Goal: Task Accomplishment & Management: Use online tool/utility

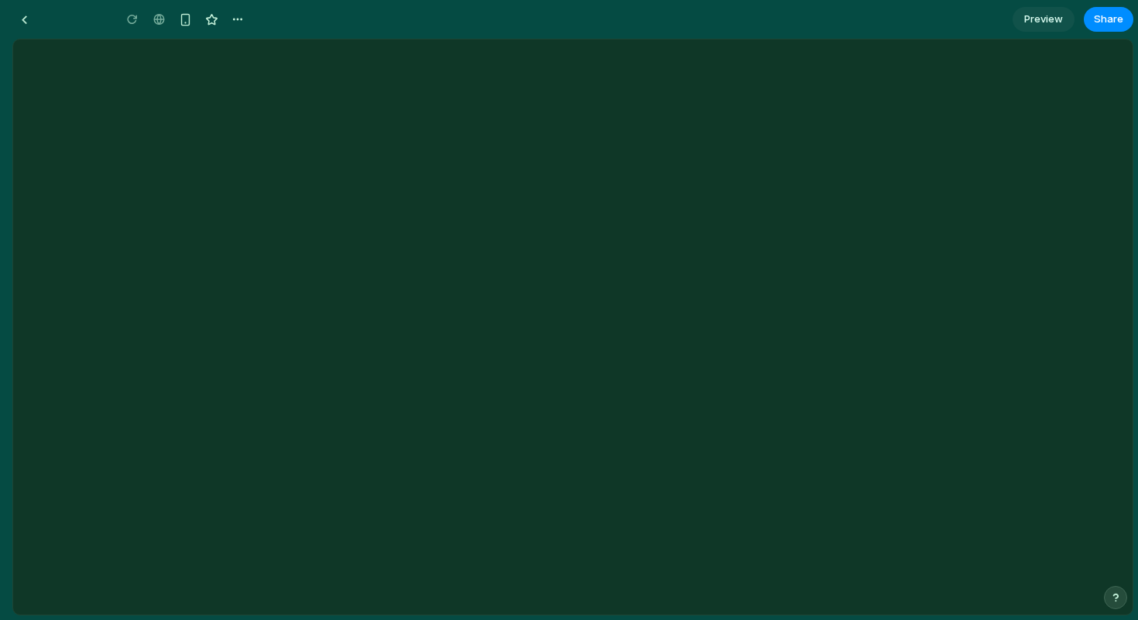
type input "**********"
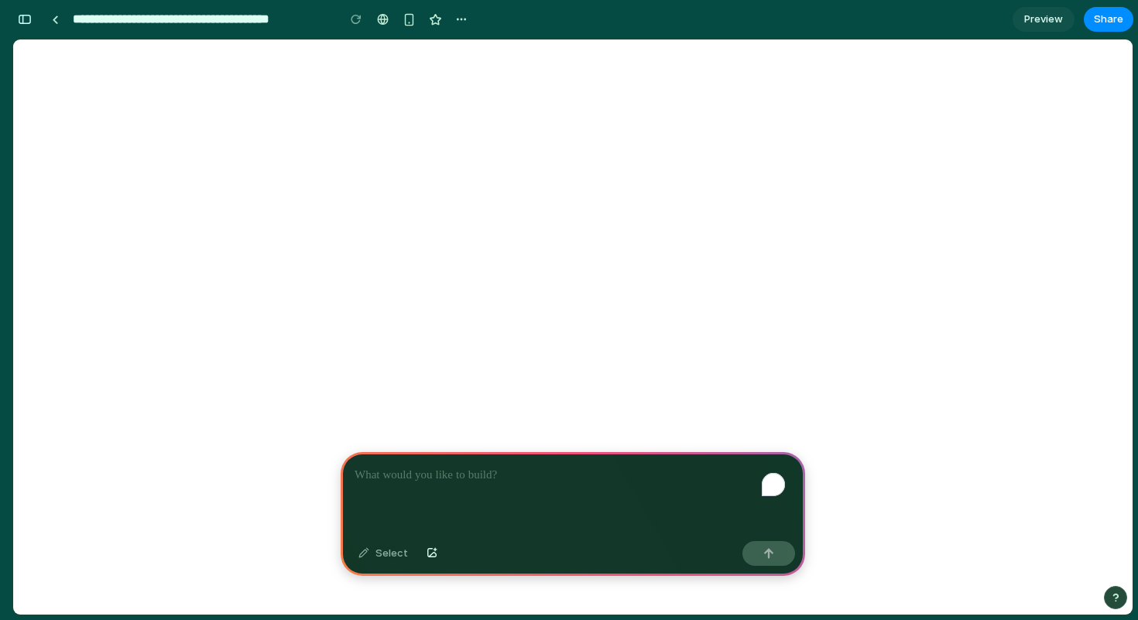
click at [470, 490] on div "To enrich screen reader interactions, please activate Accessibility in Grammarl…" at bounding box center [573, 493] width 465 height 83
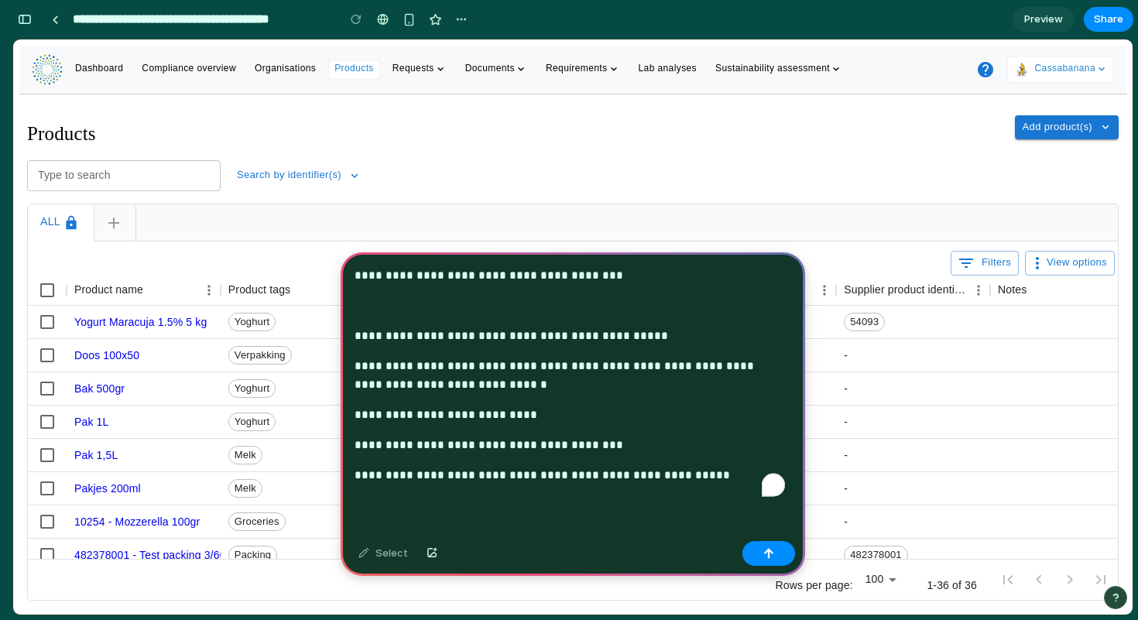
click at [356, 266] on p "**********" at bounding box center [570, 275] width 431 height 19
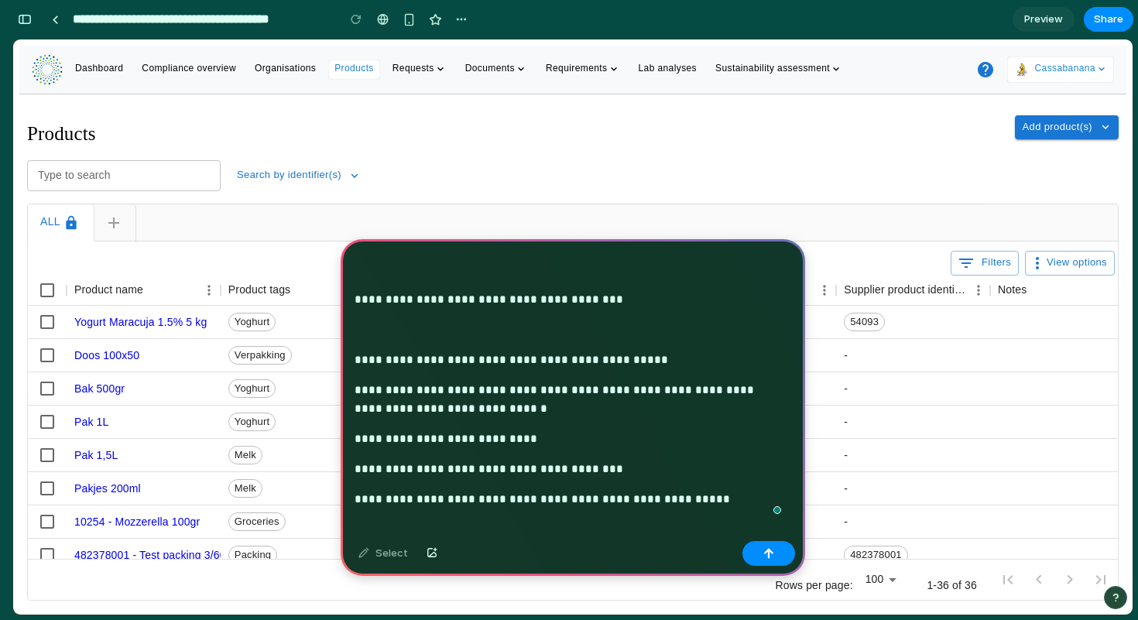
click at [383, 266] on p "**********" at bounding box center [570, 281] width 431 height 56
click at [372, 305] on p "**********" at bounding box center [570, 281] width 431 height 56
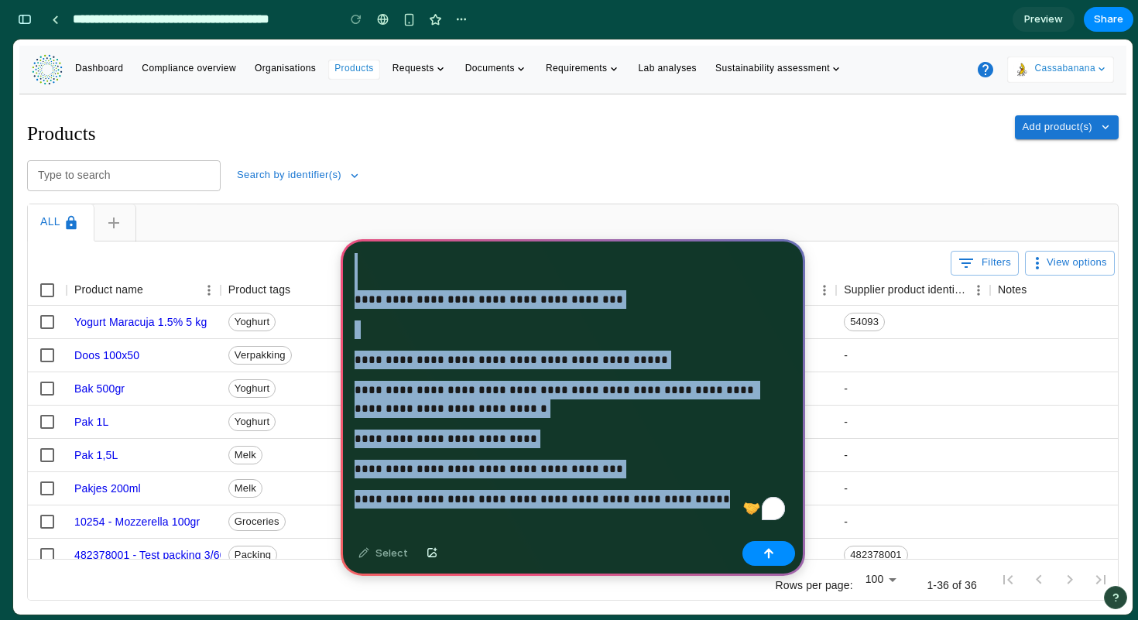
drag, startPoint x: 705, startPoint y: 499, endPoint x: 352, endPoint y: 248, distance: 433.6
click at [352, 248] on div "**********" at bounding box center [573, 399] width 465 height 320
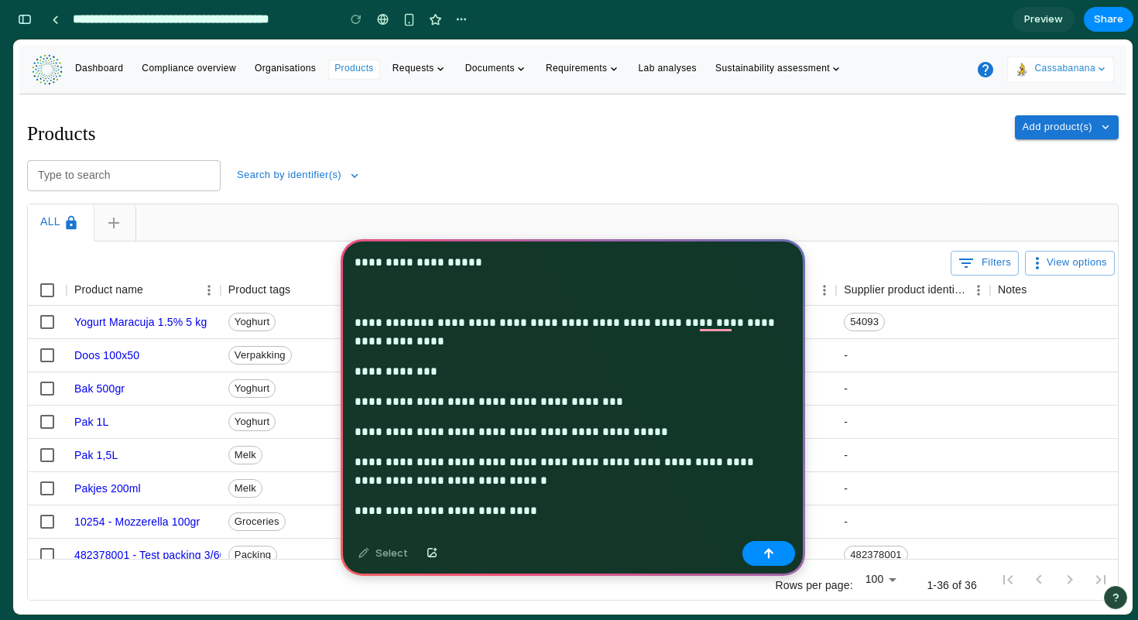
click at [372, 307] on div "**********" at bounding box center [573, 450] width 465 height 422
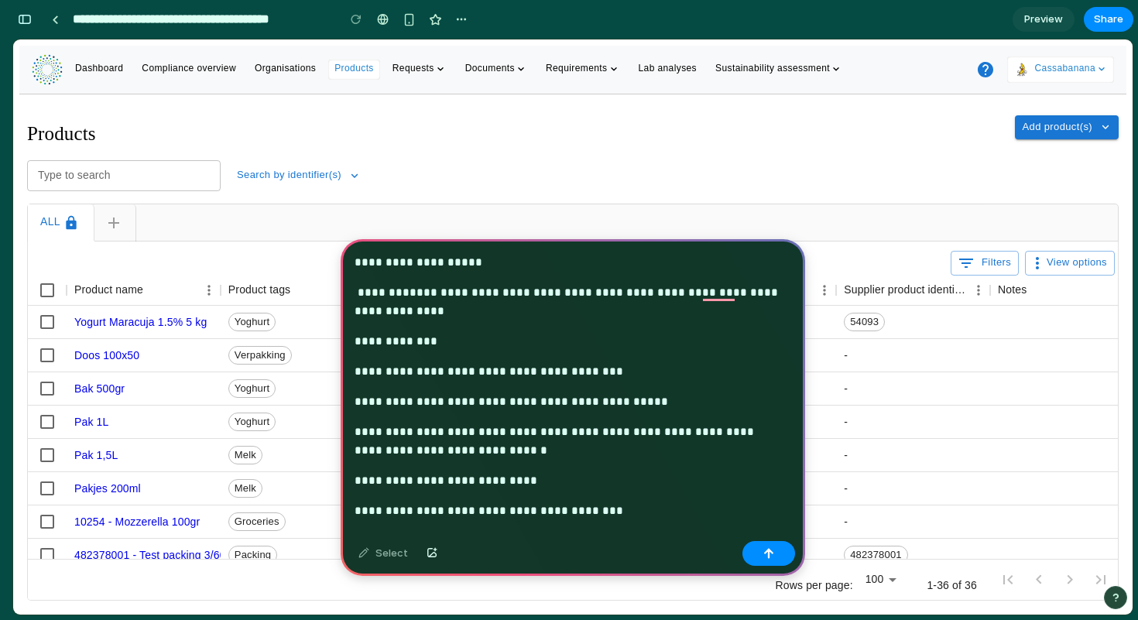
scroll to position [102, 0]
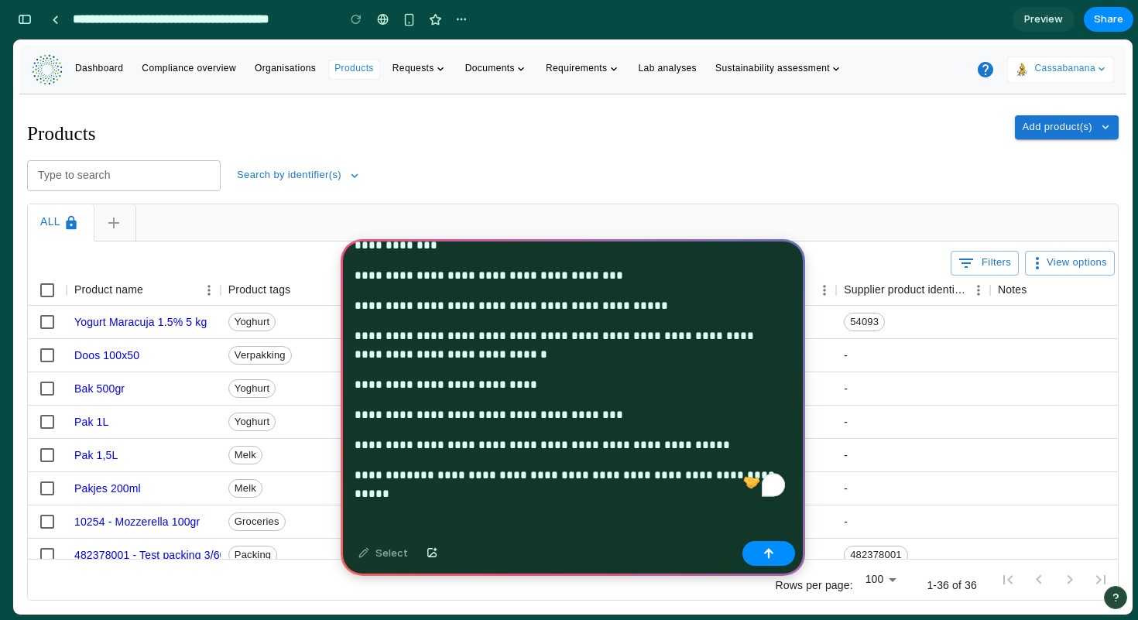
click at [558, 493] on div "**********" at bounding box center [573, 339] width 465 height 392
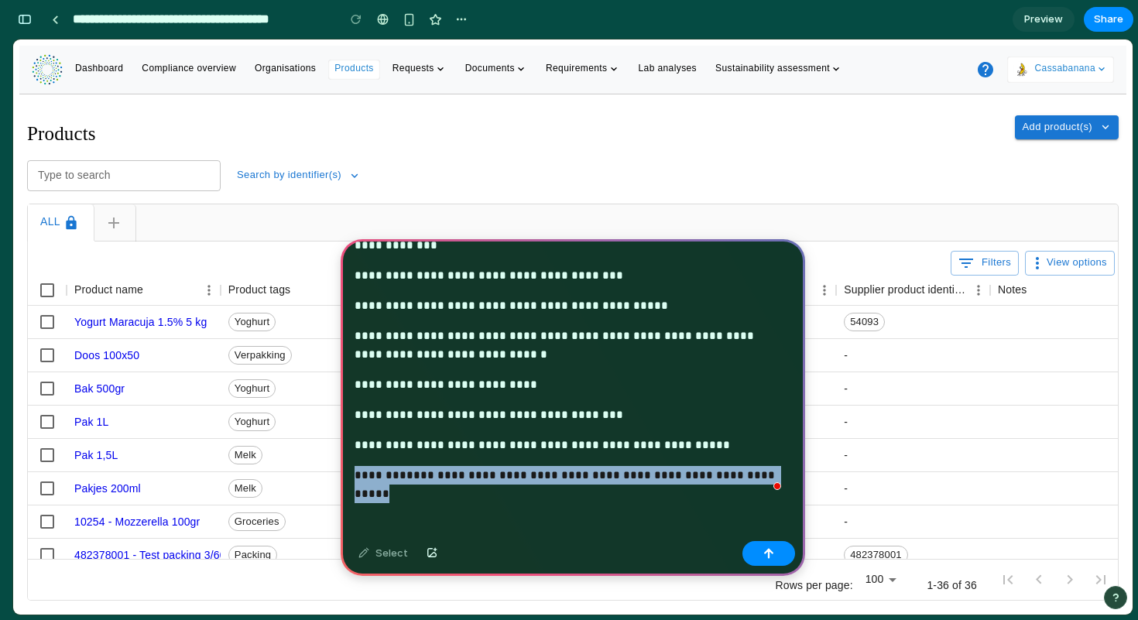
drag, startPoint x: 352, startPoint y: 472, endPoint x: 765, endPoint y: 468, distance: 413.5
click at [765, 468] on div "**********" at bounding box center [573, 339] width 465 height 392
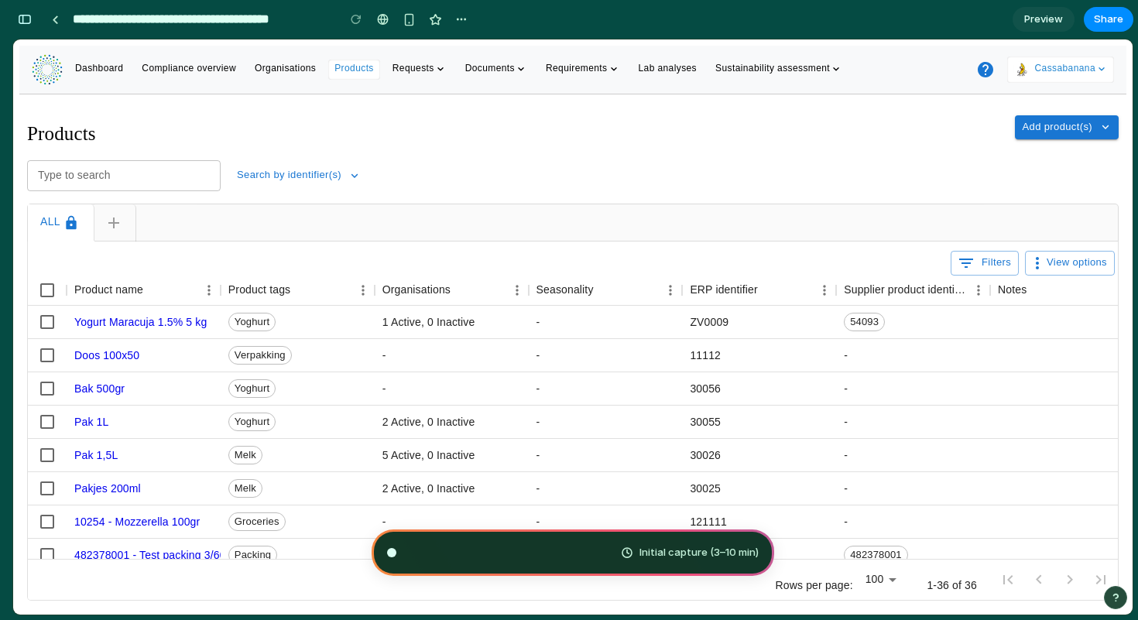
scroll to position [246, 0]
type input "**********"
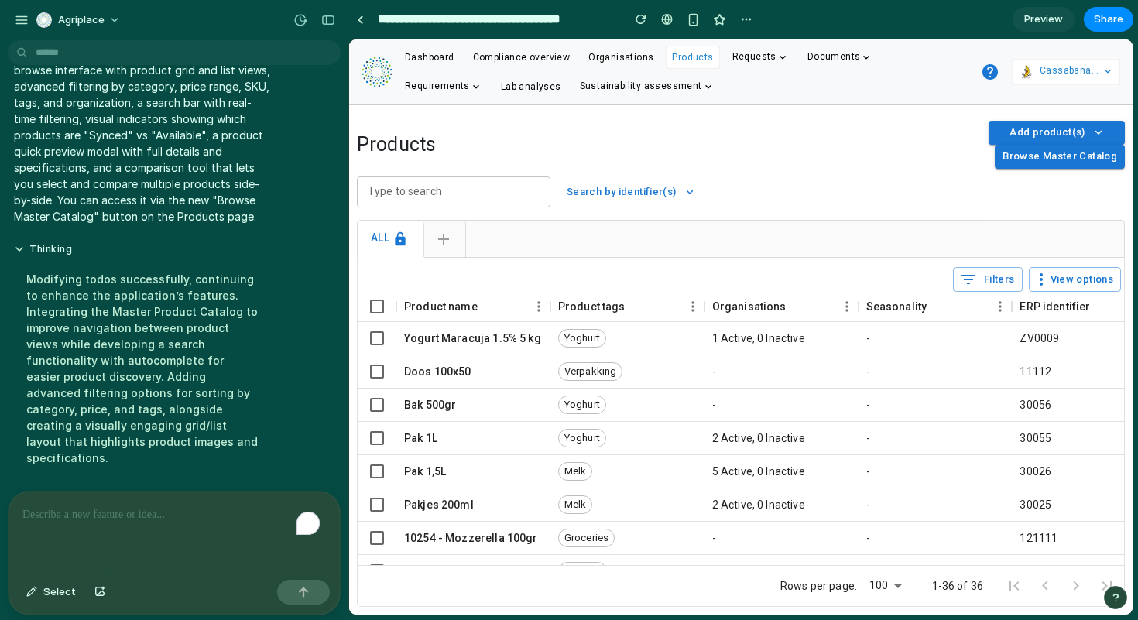
scroll to position [416, 0]
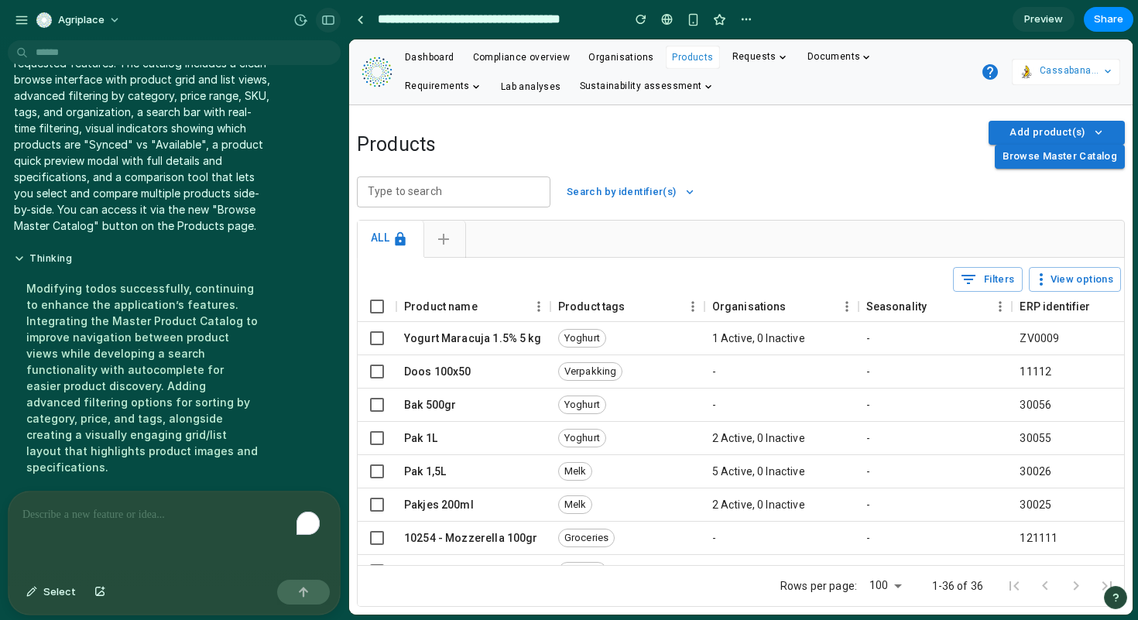
click at [331, 19] on div "button" at bounding box center [328, 20] width 14 height 11
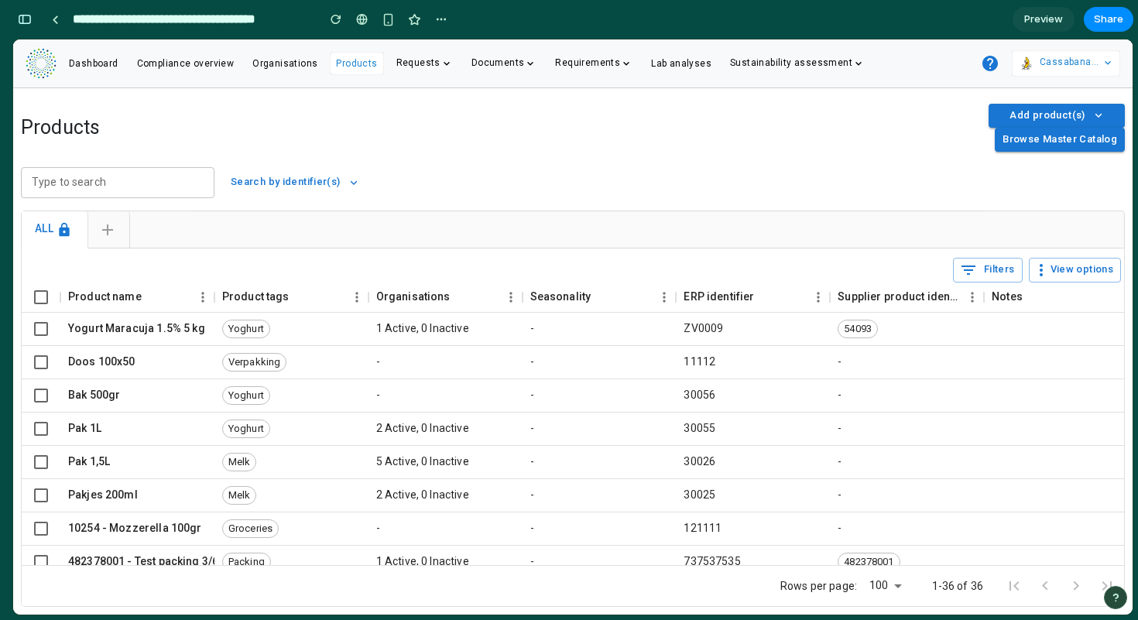
scroll to position [676, 0]
click at [1045, 140] on button "Browse Master Catalog" at bounding box center [1060, 140] width 130 height 24
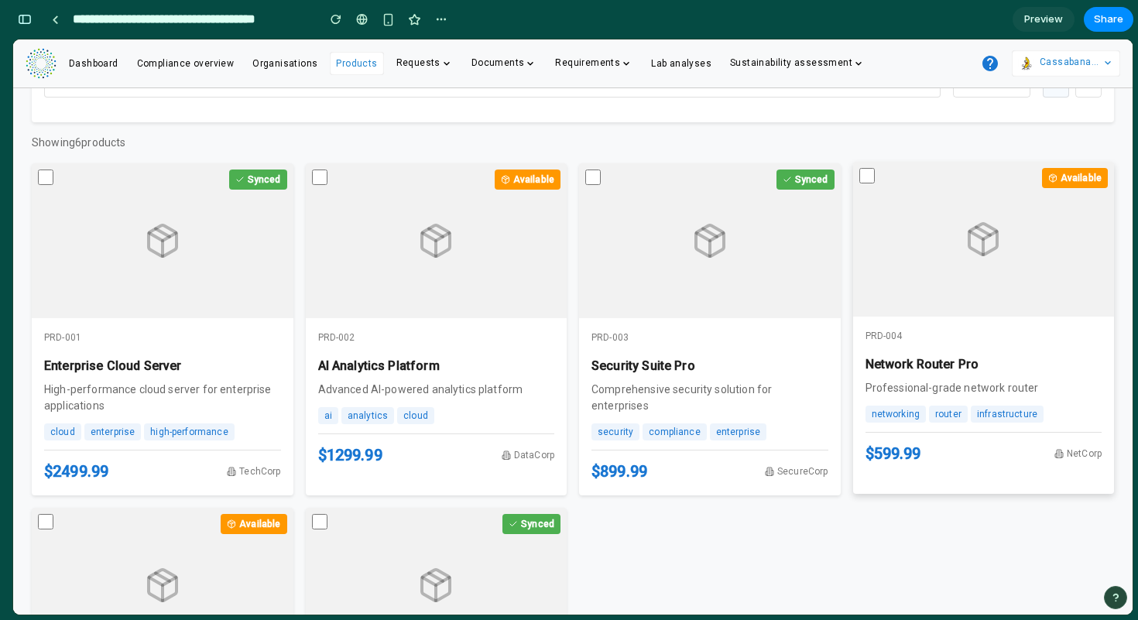
scroll to position [0, 0]
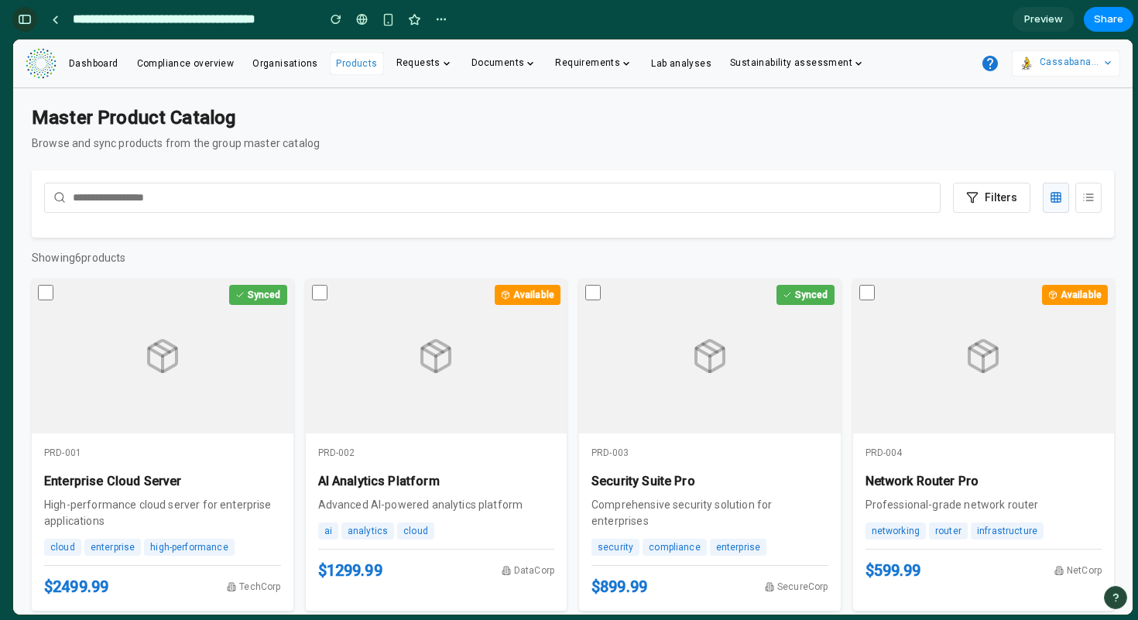
click at [23, 19] on div "button" at bounding box center [25, 19] width 14 height 11
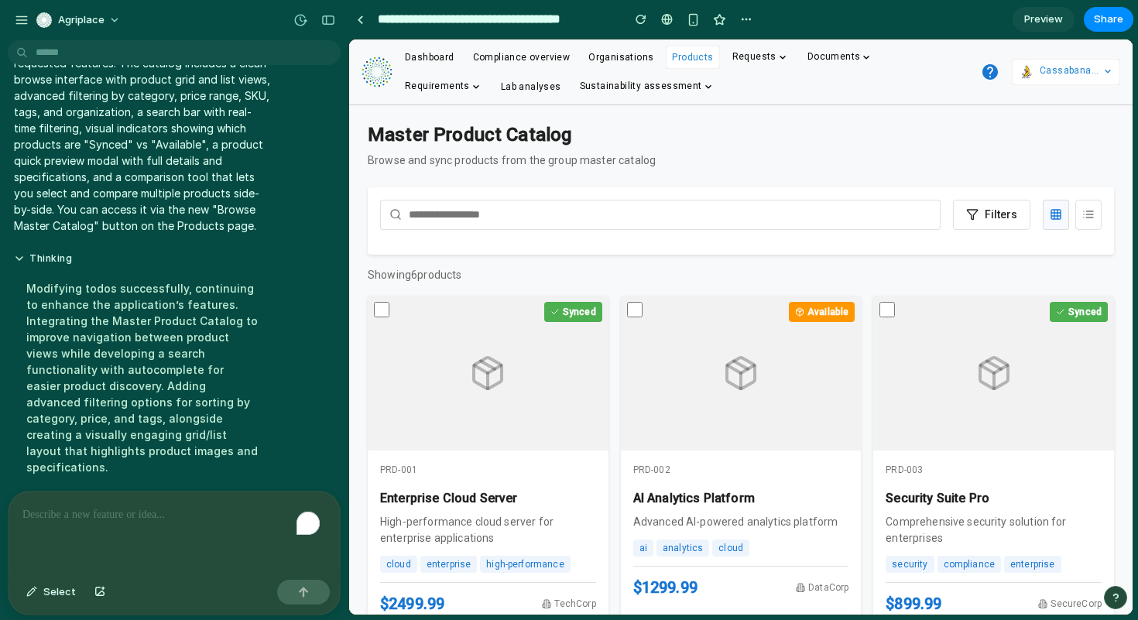
click at [65, 506] on p "To enrich screen reader interactions, please activate Accessibility in Grammarl…" at bounding box center [174, 515] width 304 height 19
click at [685, 53] on span "Products" at bounding box center [692, 57] width 41 height 11
click at [61, 585] on span "Select" at bounding box center [59, 592] width 33 height 15
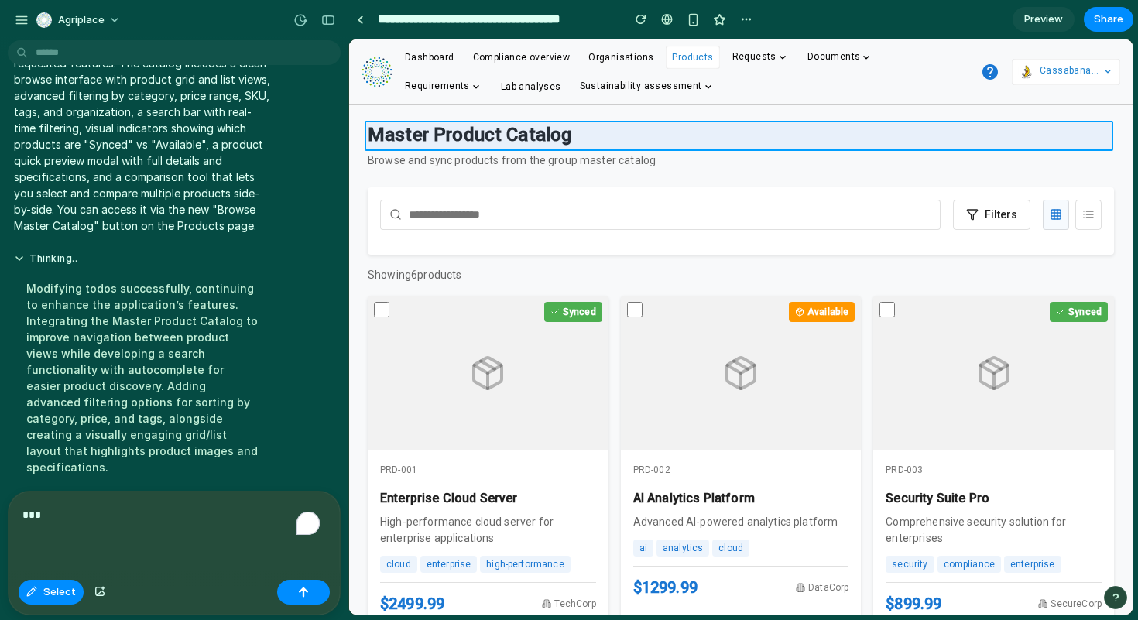
click at [450, 132] on div at bounding box center [741, 327] width 783 height 575
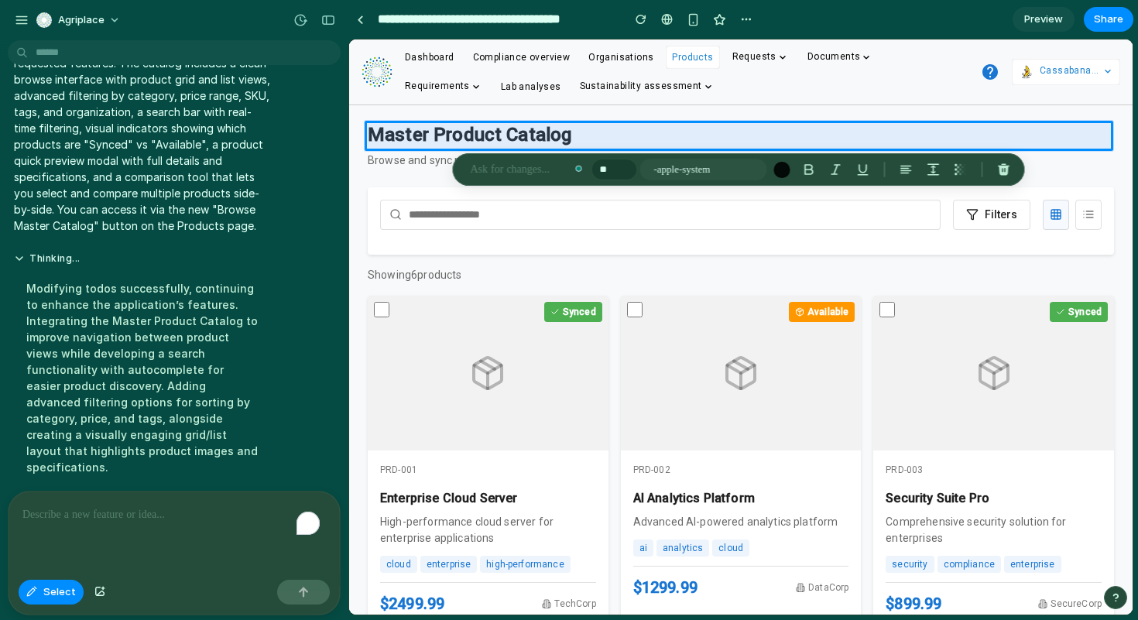
click at [142, 527] on div "To enrich screen reader interactions, please activate Accessibility in Grammarl…" at bounding box center [174, 533] width 331 height 82
click at [52, 583] on button "Select" at bounding box center [51, 592] width 65 height 25
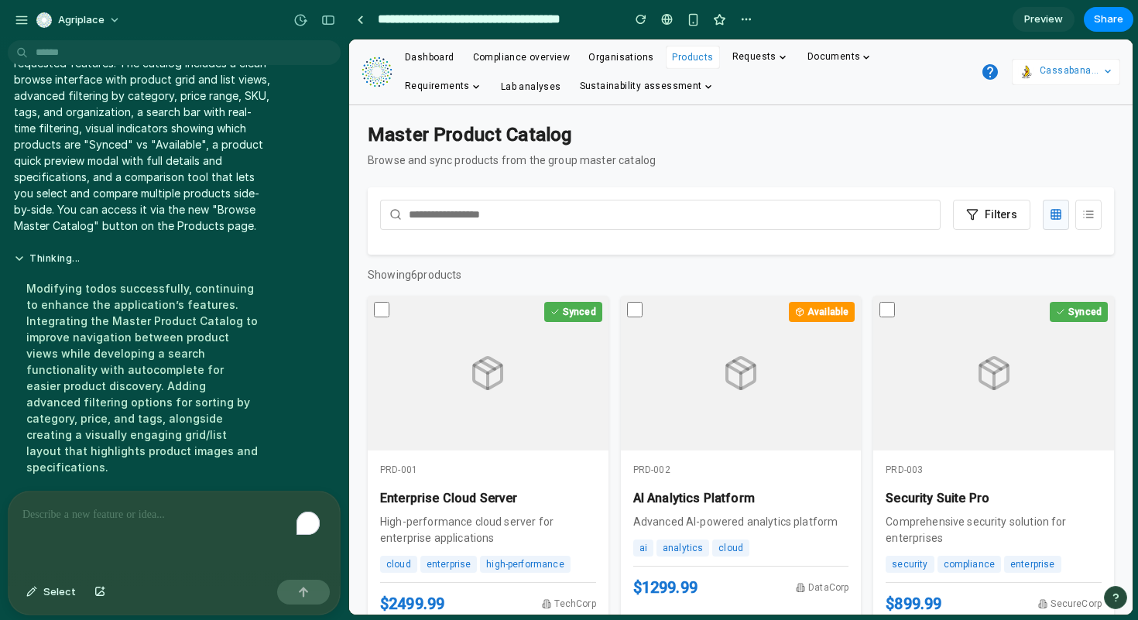
click at [99, 523] on div "To enrich screen reader interactions, please activate Accessibility in Grammarl…" at bounding box center [174, 533] width 331 height 82
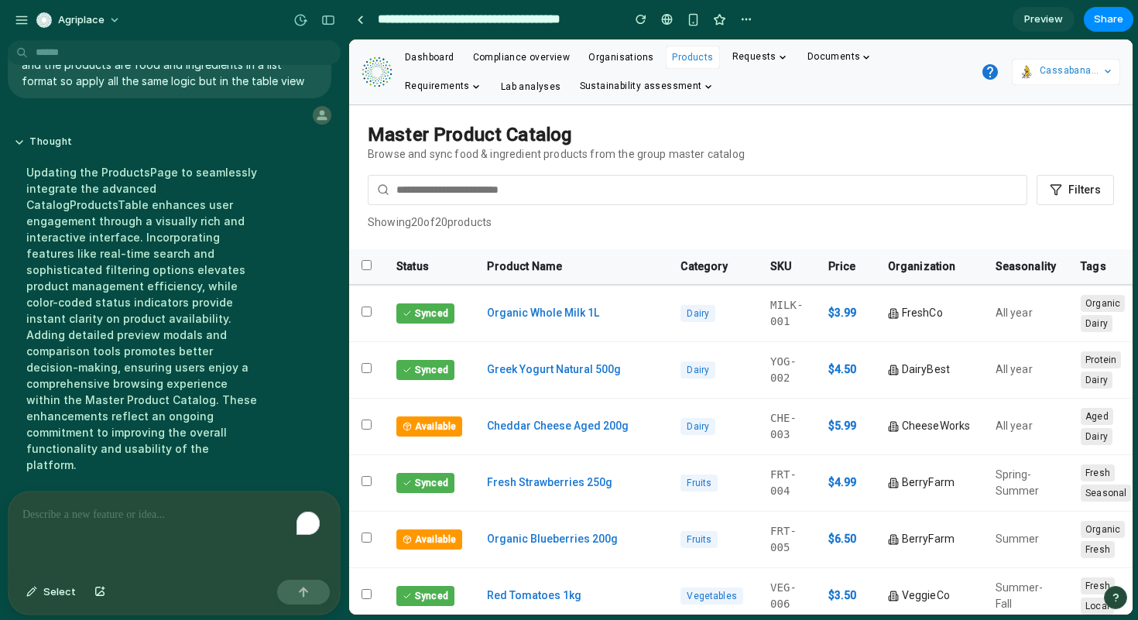
scroll to position [915, 0]
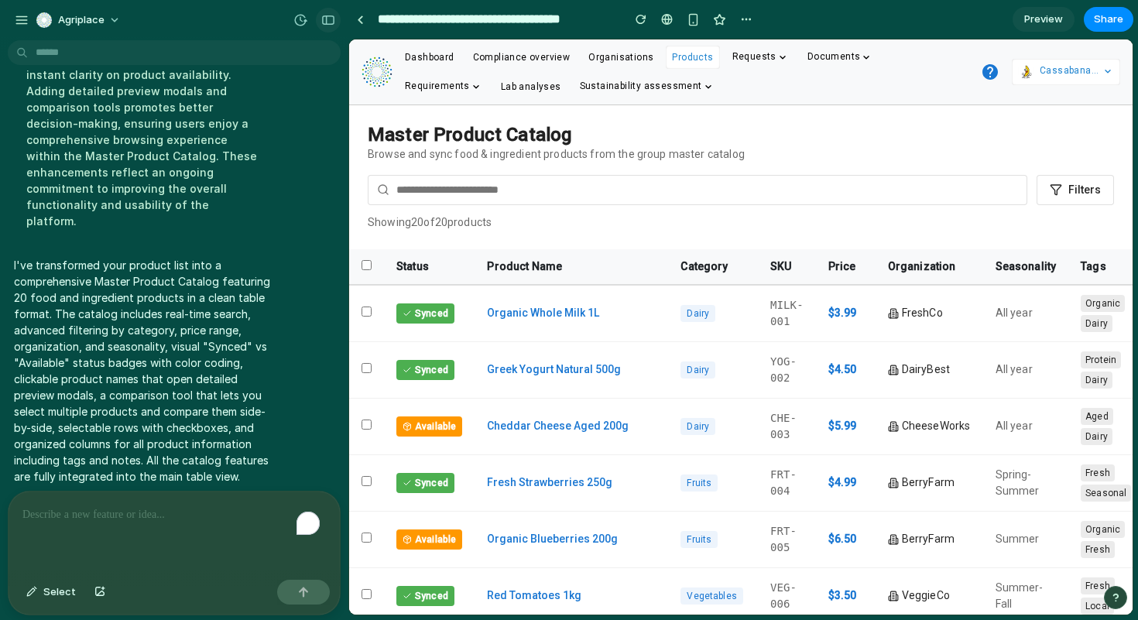
click at [324, 19] on div "button" at bounding box center [328, 20] width 14 height 11
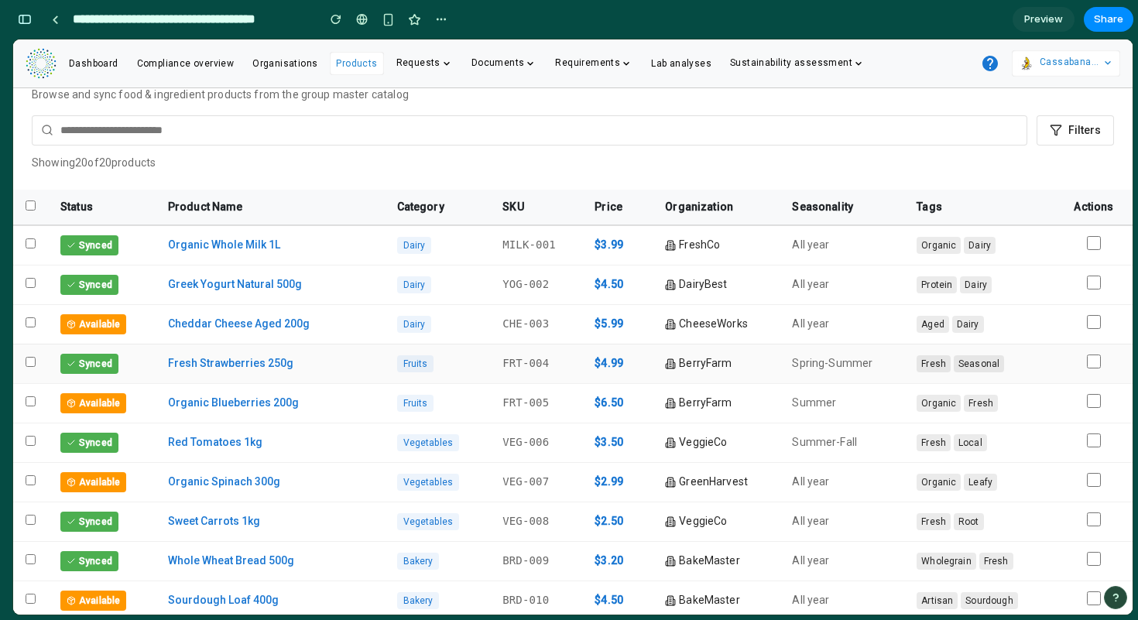
scroll to position [0, 0]
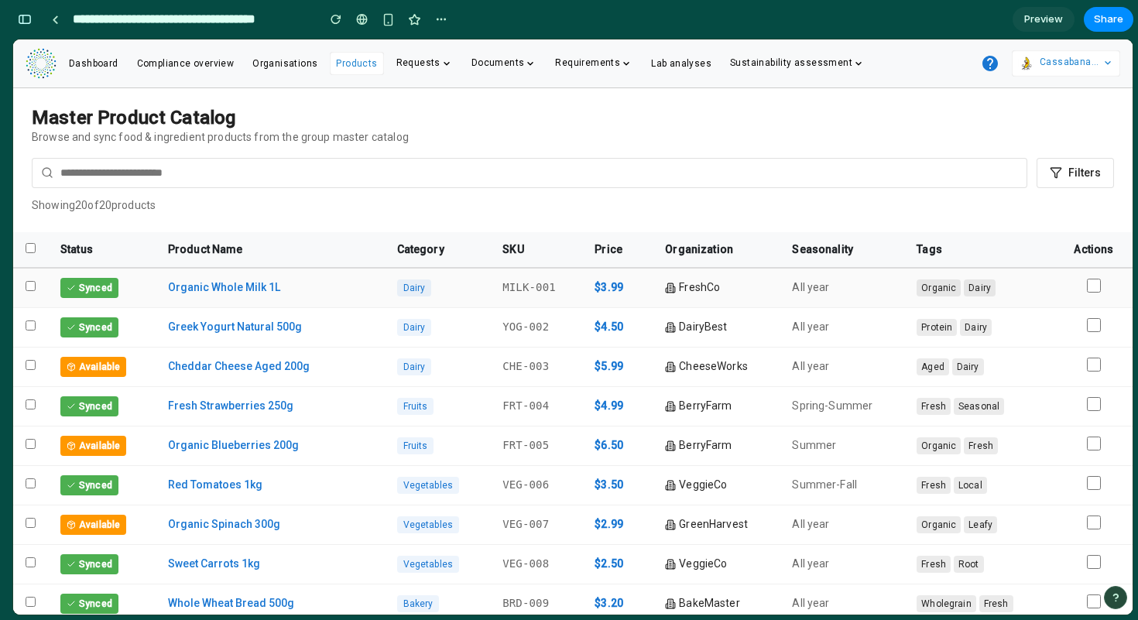
click at [1082, 277] on td at bounding box center [1093, 288] width 77 height 40
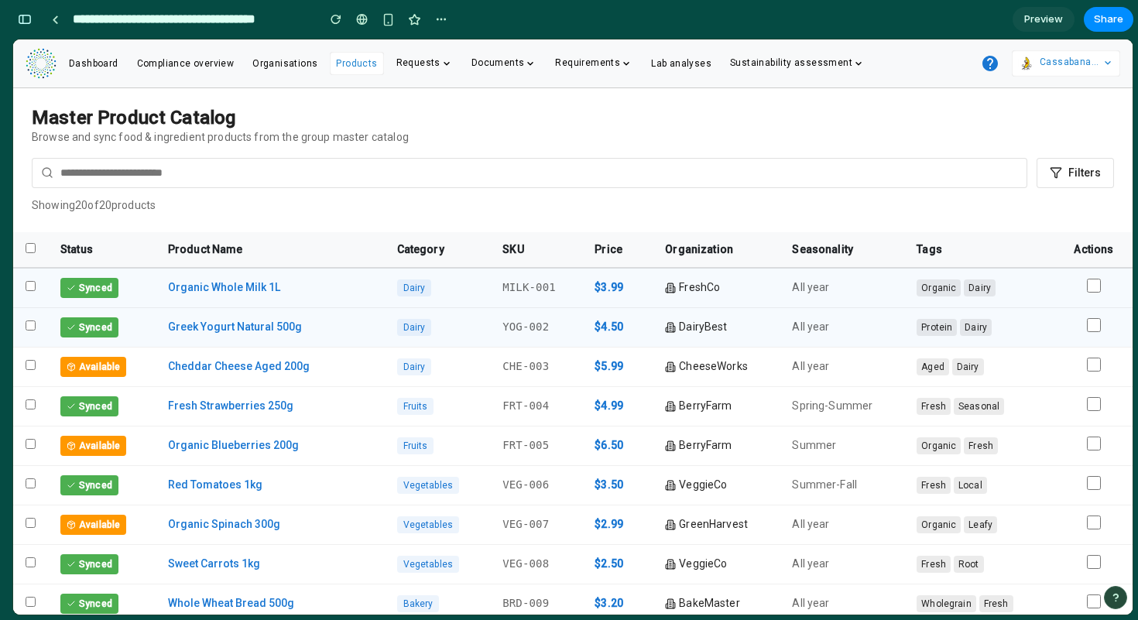
click at [31, 321] on td at bounding box center [30, 326] width 35 height 39
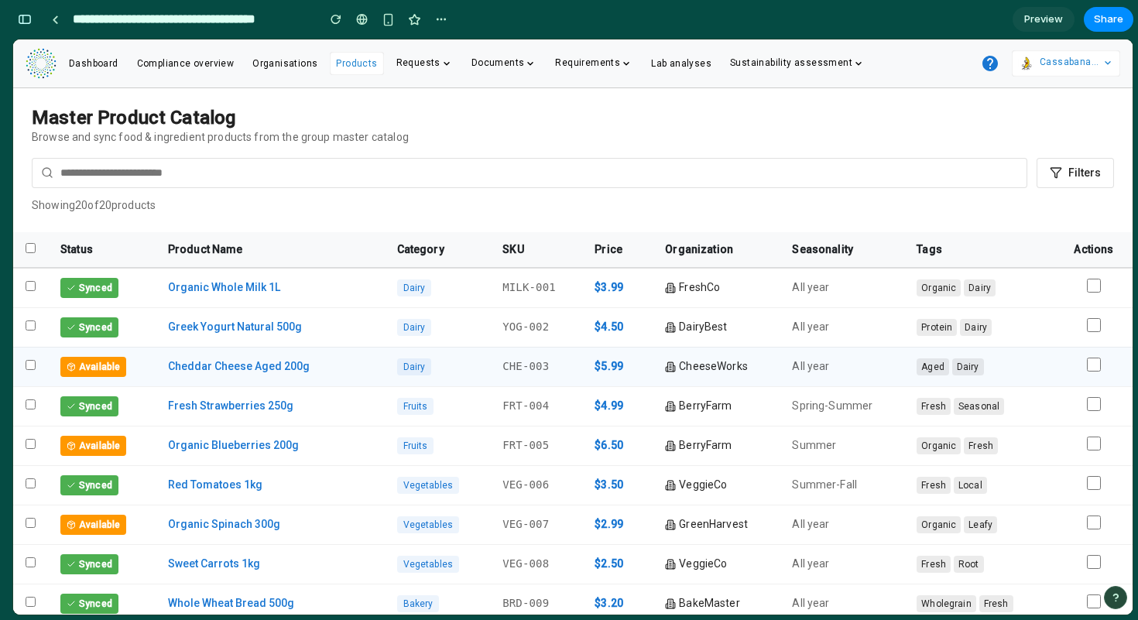
click at [79, 365] on span "Available" at bounding box center [93, 367] width 66 height 20
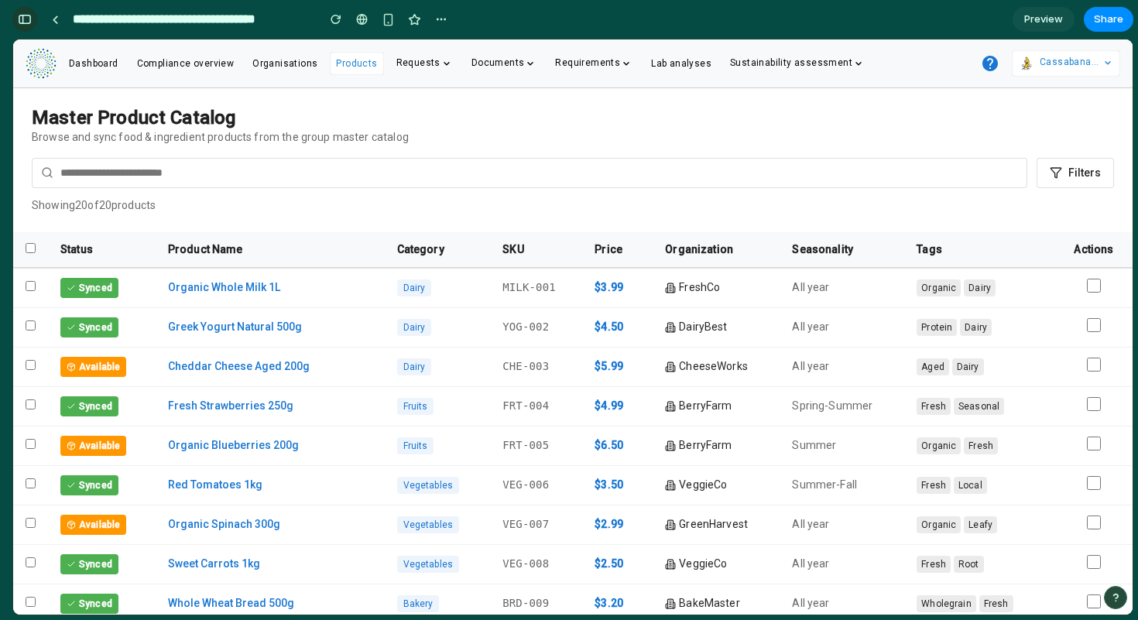
click at [25, 16] on div "button" at bounding box center [25, 19] width 14 height 11
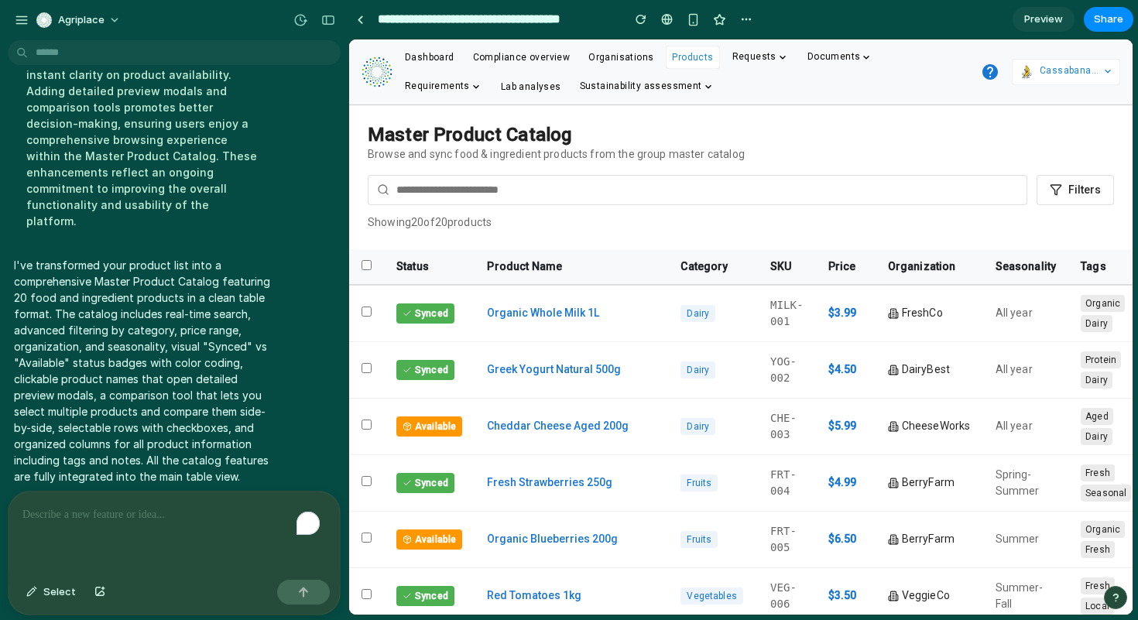
click at [101, 506] on p "To enrich screen reader interactions, please activate Accessibility in Grammarl…" at bounding box center [170, 515] width 297 height 19
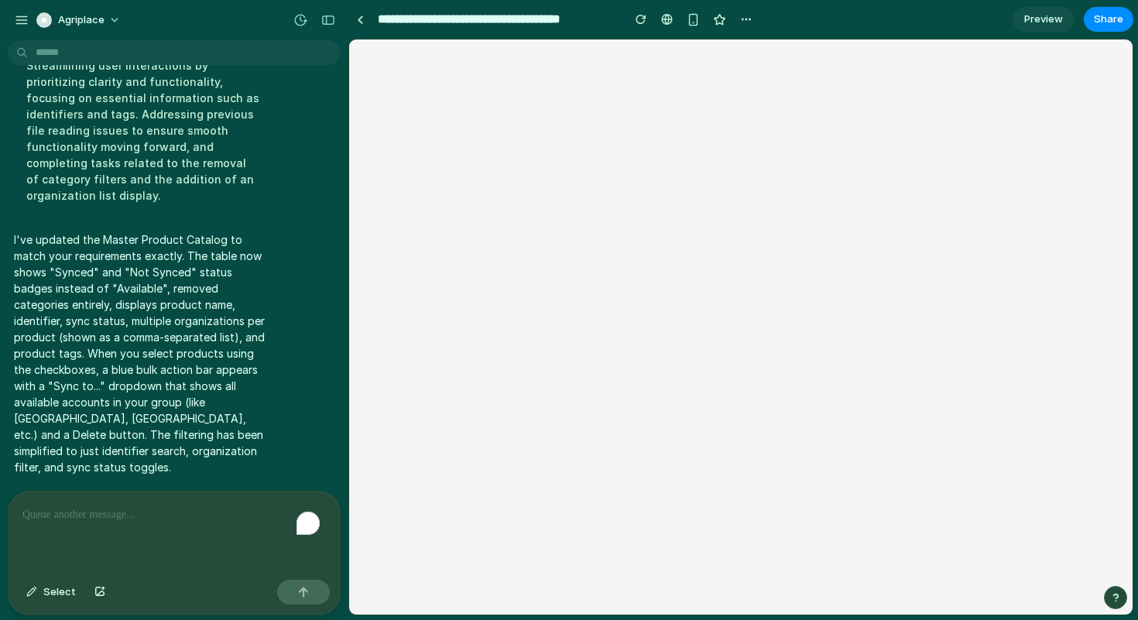
scroll to position [0, 0]
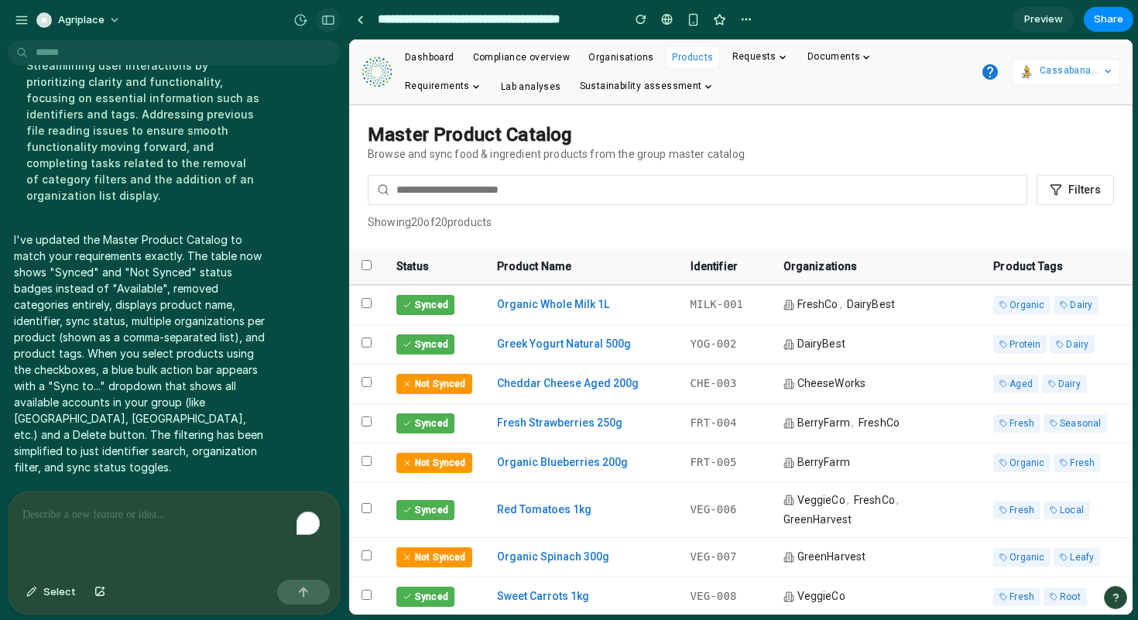
click at [318, 15] on button "button" at bounding box center [328, 20] width 25 height 25
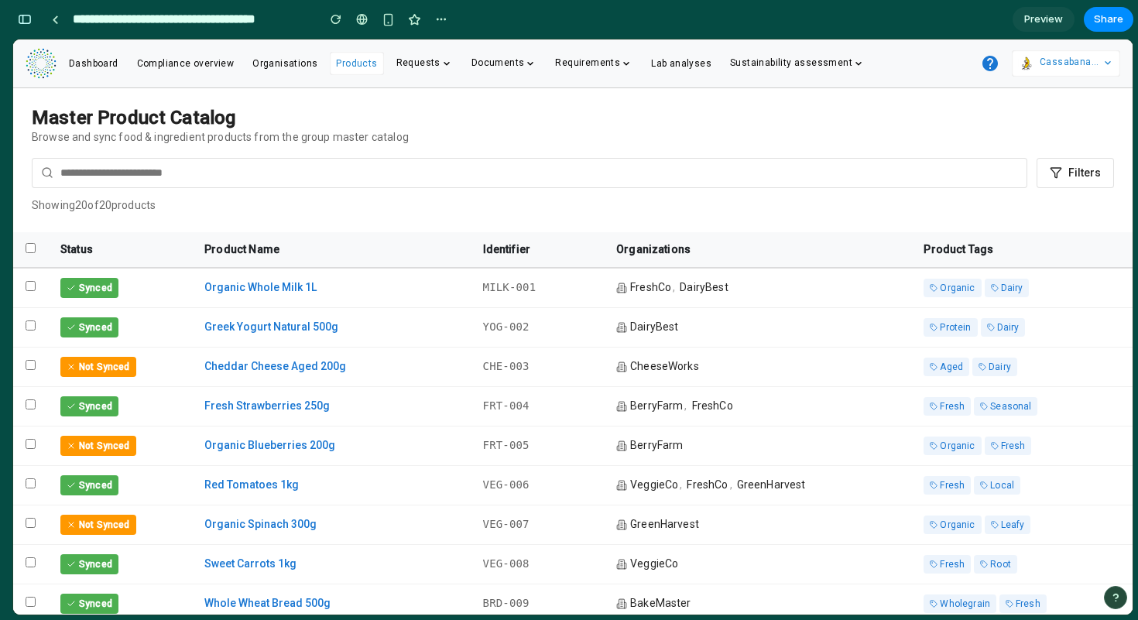
scroll to position [2620, 0]
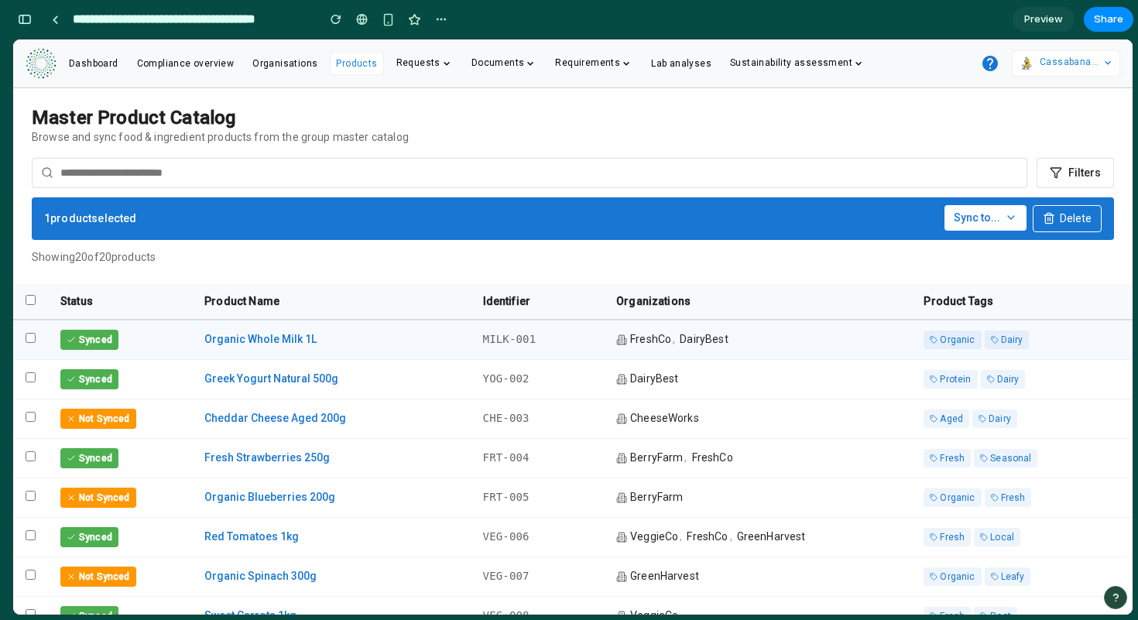
click at [1005, 220] on icon "button" at bounding box center [1011, 217] width 12 height 12
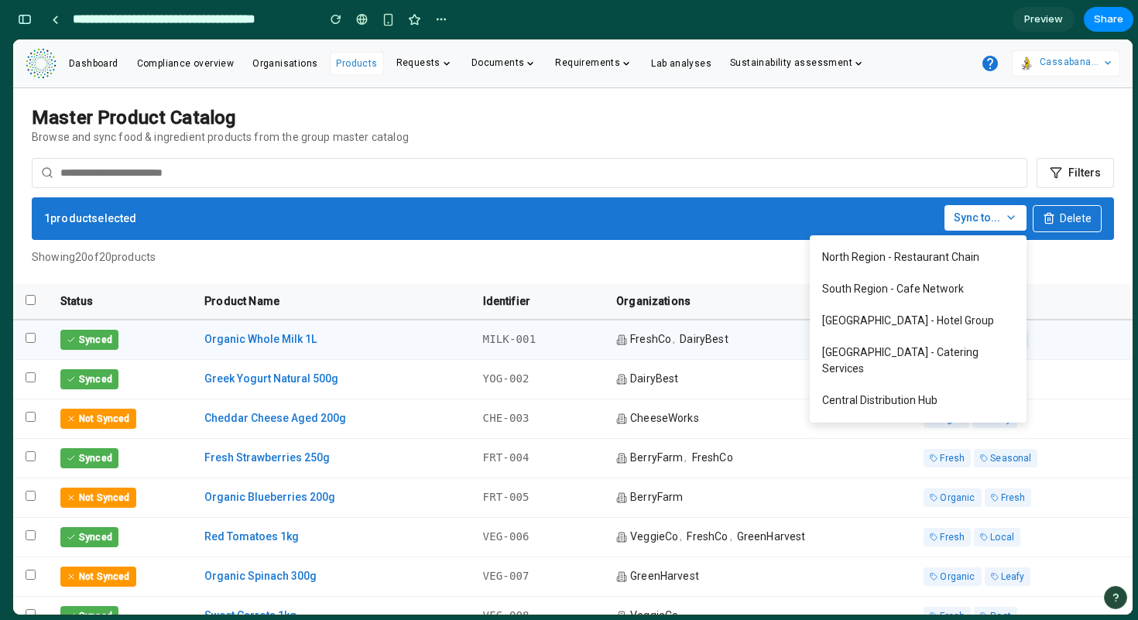
click at [1004, 220] on div at bounding box center [573, 326] width 1120 height 575
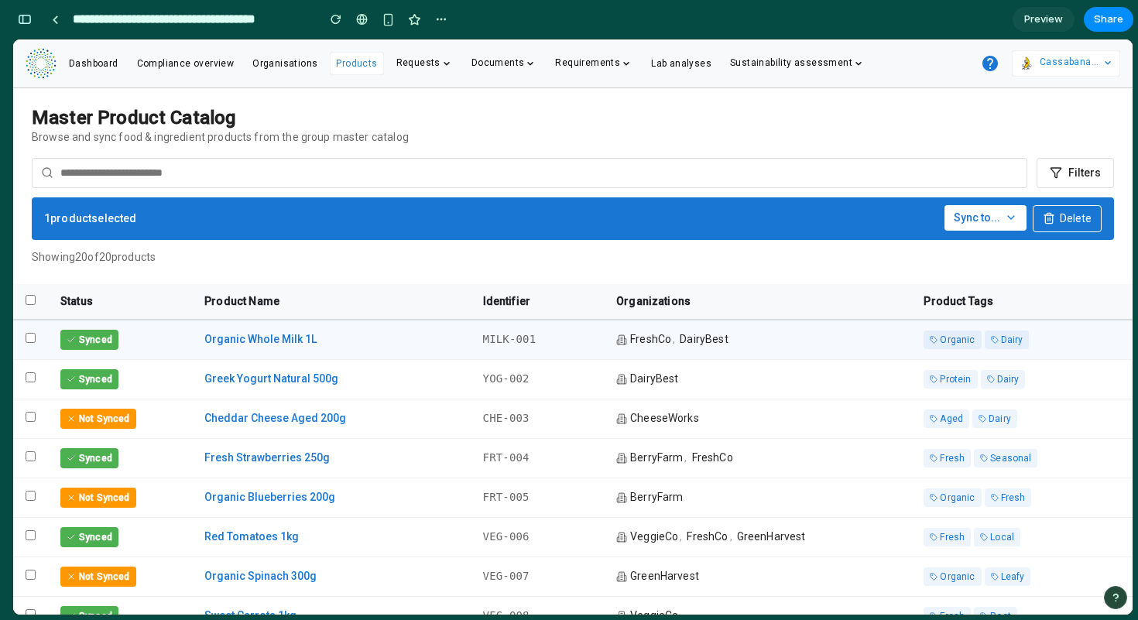
click at [1005, 220] on icon "button" at bounding box center [1011, 217] width 12 height 12
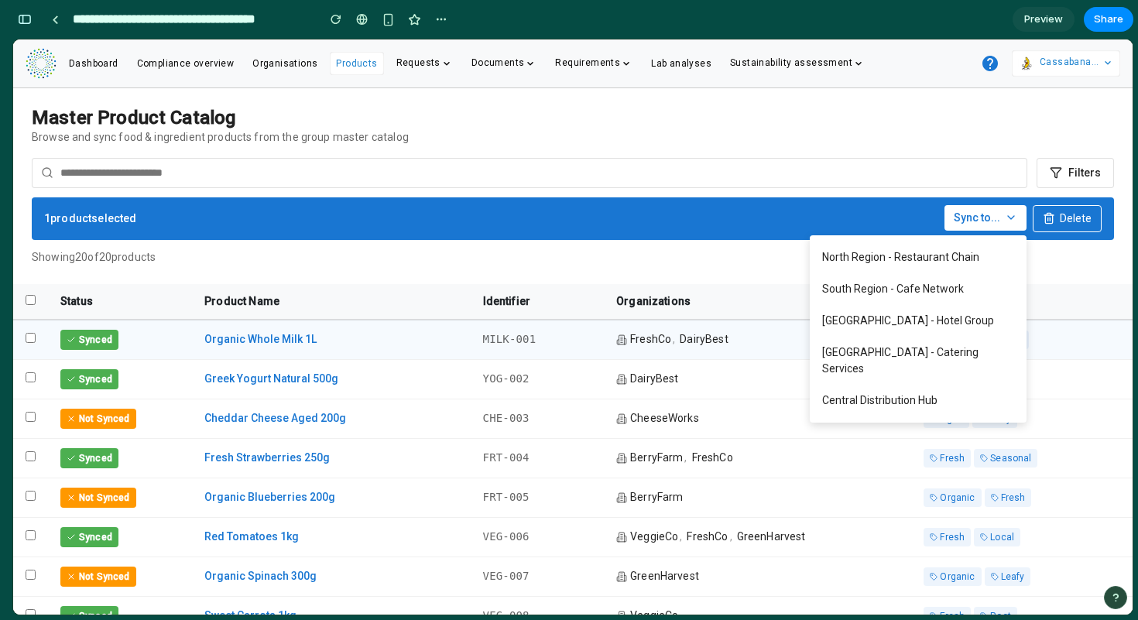
click at [1004, 220] on div at bounding box center [573, 326] width 1120 height 575
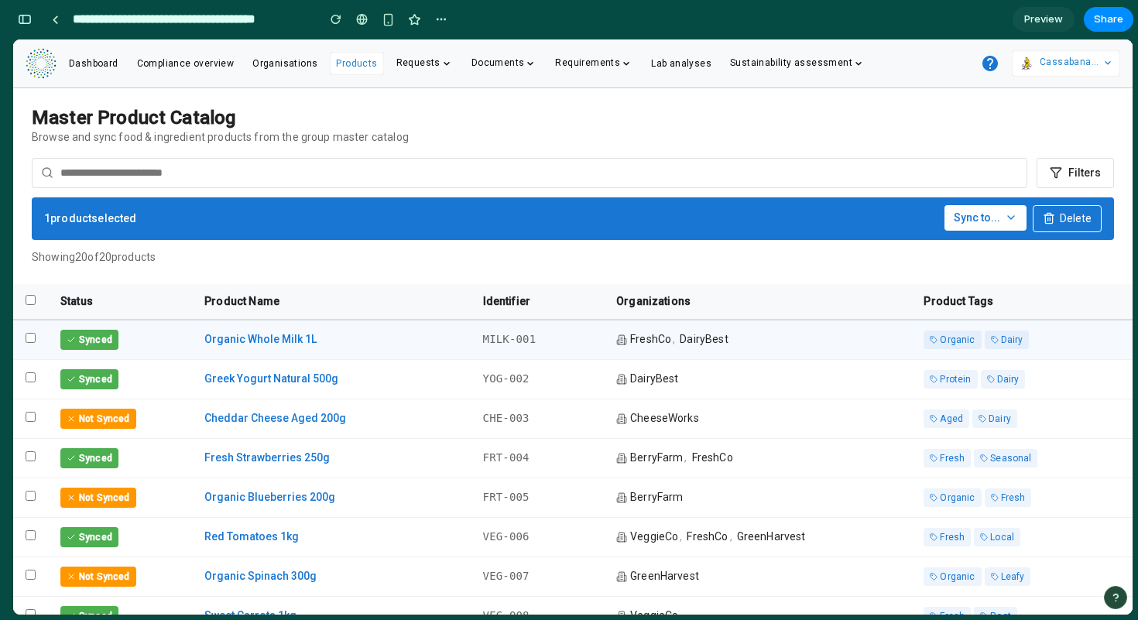
click at [1005, 220] on icon "button" at bounding box center [1011, 217] width 12 height 12
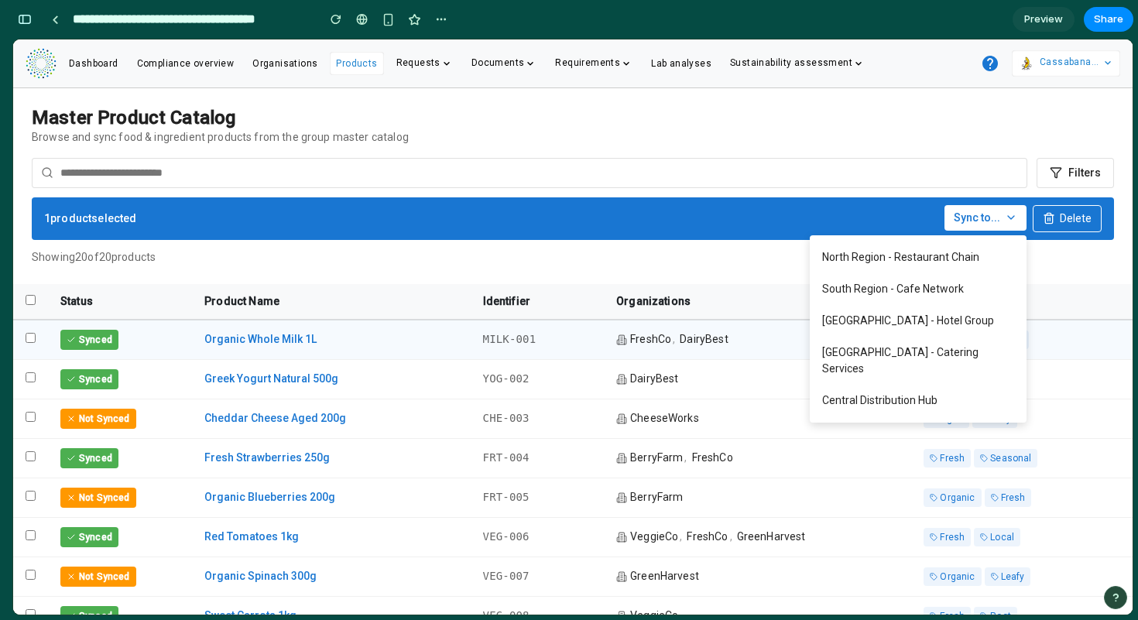
click at [1004, 220] on div at bounding box center [573, 326] width 1120 height 575
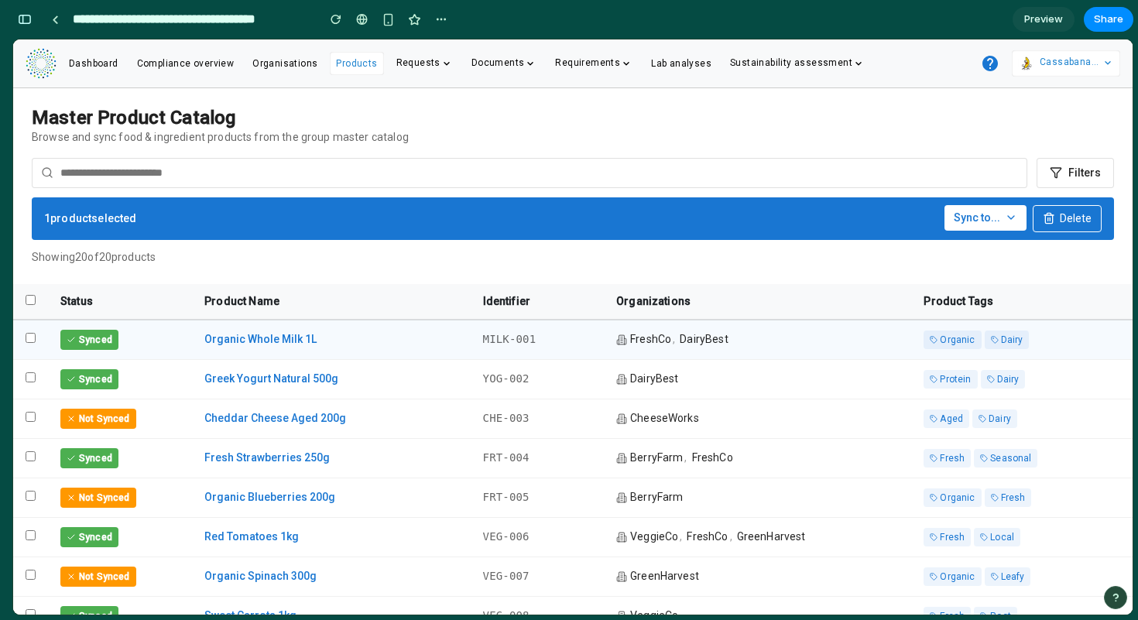
click at [1005, 220] on icon "button" at bounding box center [1011, 217] width 12 height 12
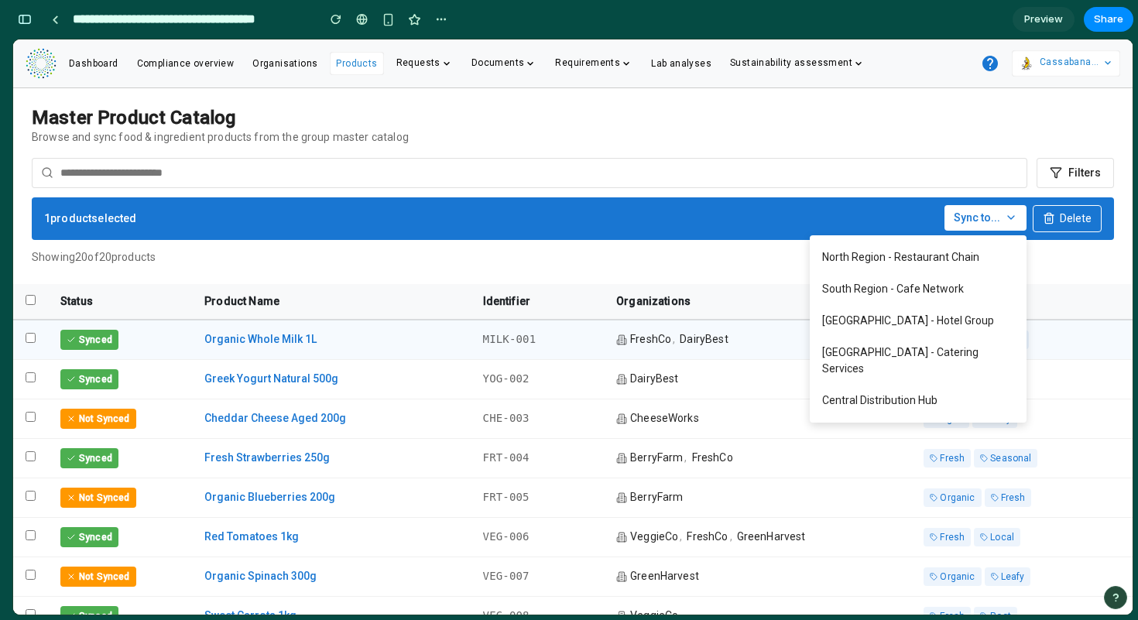
click at [1004, 220] on div at bounding box center [573, 326] width 1120 height 575
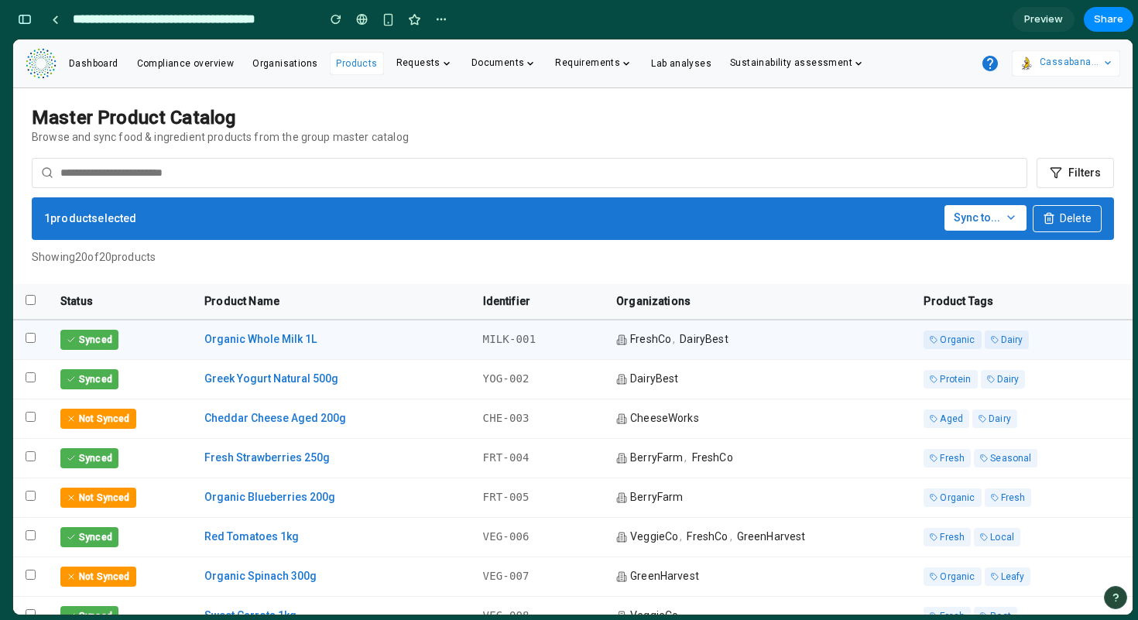
click at [1005, 220] on icon "button" at bounding box center [1011, 217] width 12 height 12
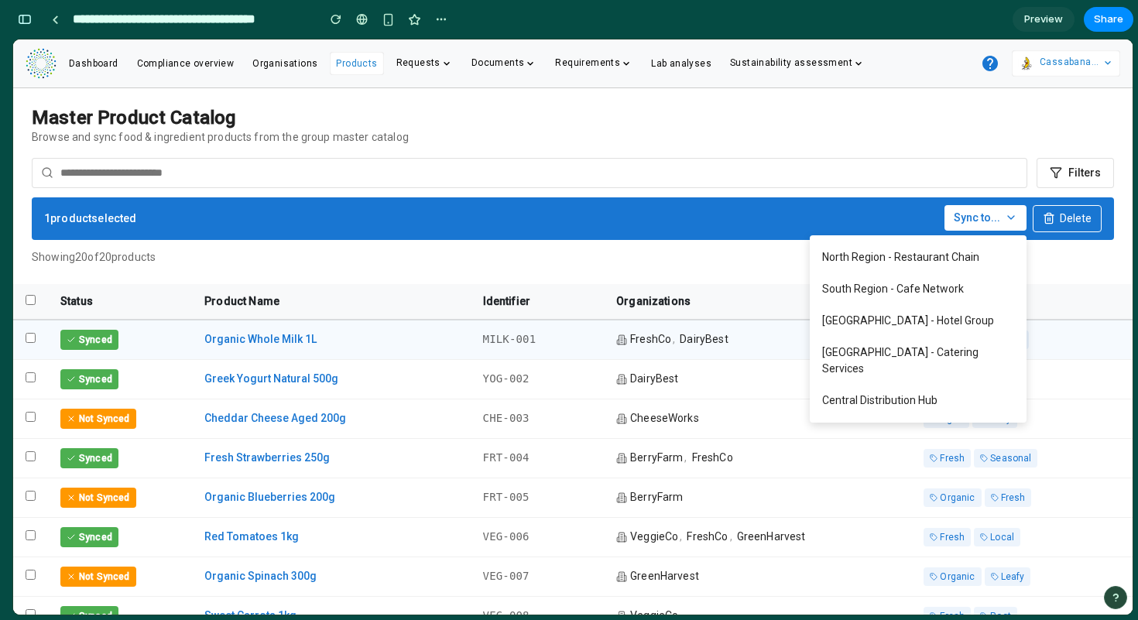
click at [833, 136] on div at bounding box center [573, 326] width 1120 height 575
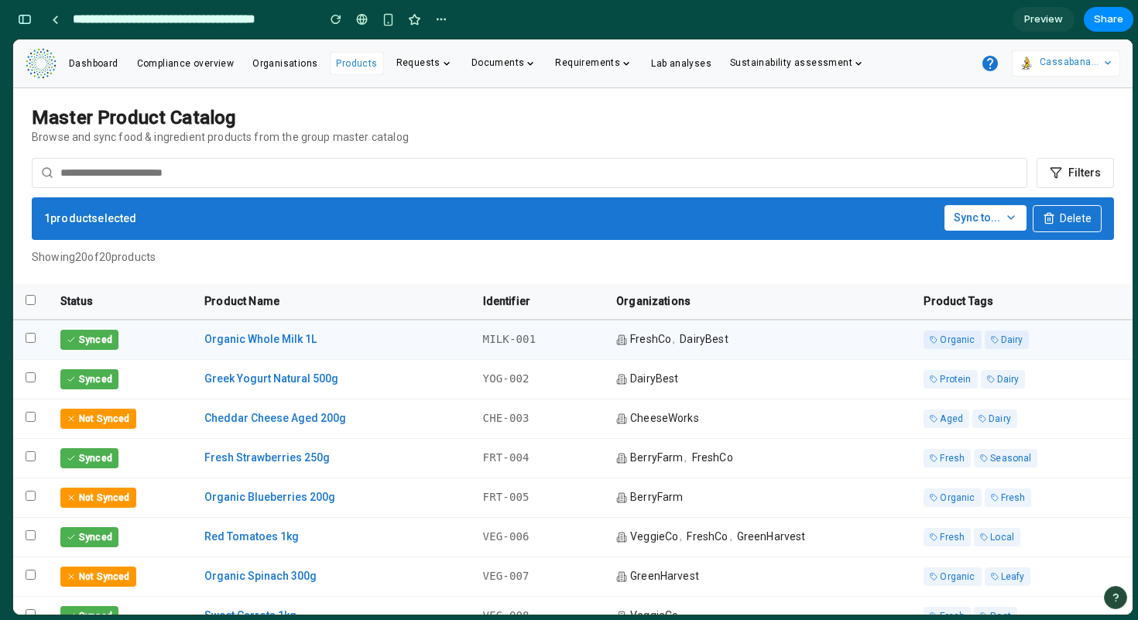
click at [957, 221] on span "Sync to..." at bounding box center [977, 218] width 46 height 16
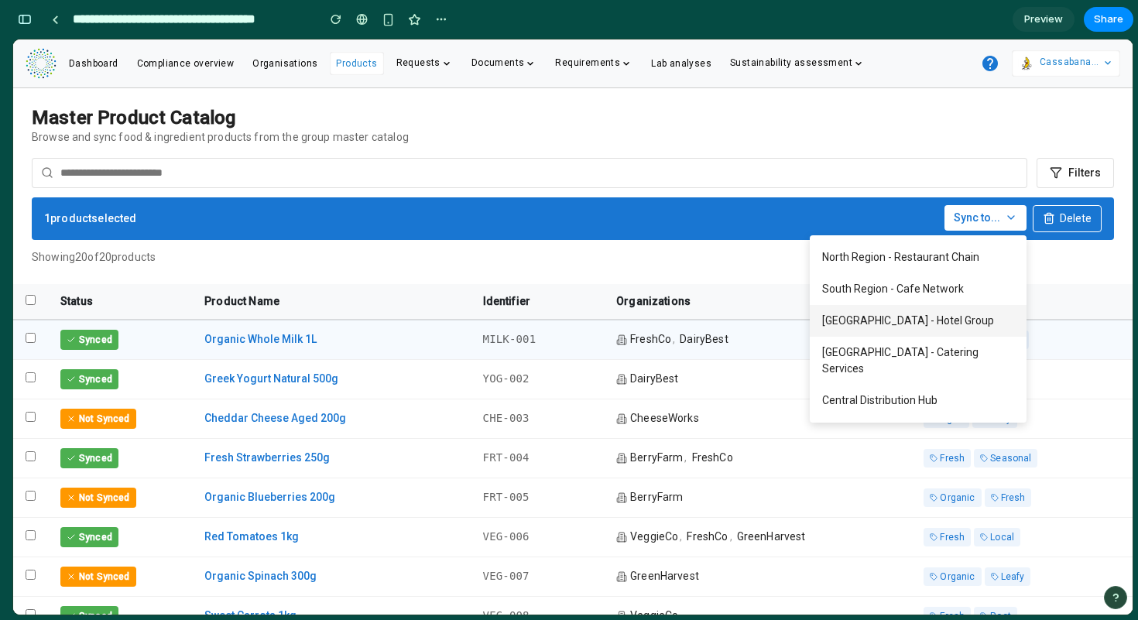
click at [922, 310] on button "East Region - Hotel Group" at bounding box center [918, 321] width 217 height 32
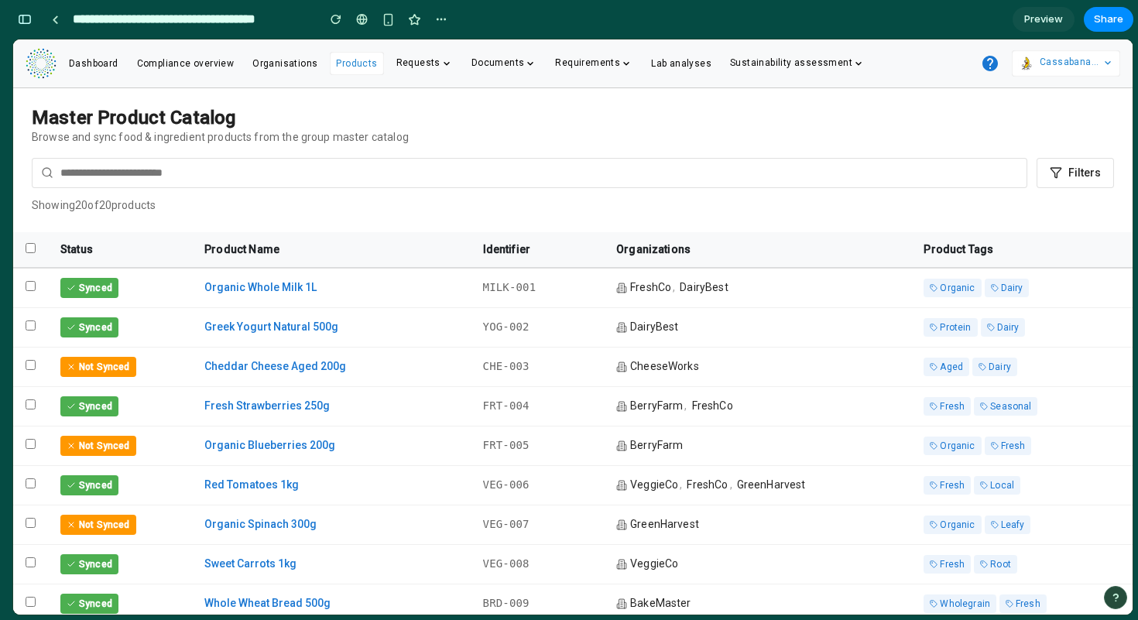
click at [796, 153] on div "Master Product Catalog Browse and sync food & ingredient products from the grou…" at bounding box center [573, 160] width 1120 height 144
